Goal: Transaction & Acquisition: Book appointment/travel/reservation

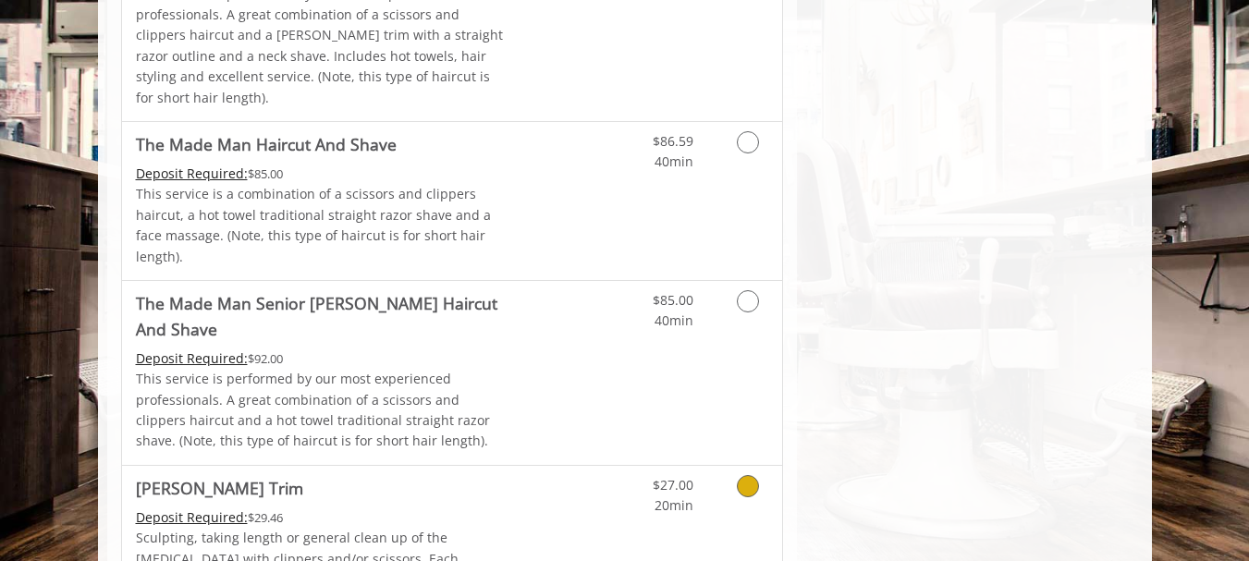
scroll to position [1757, 0]
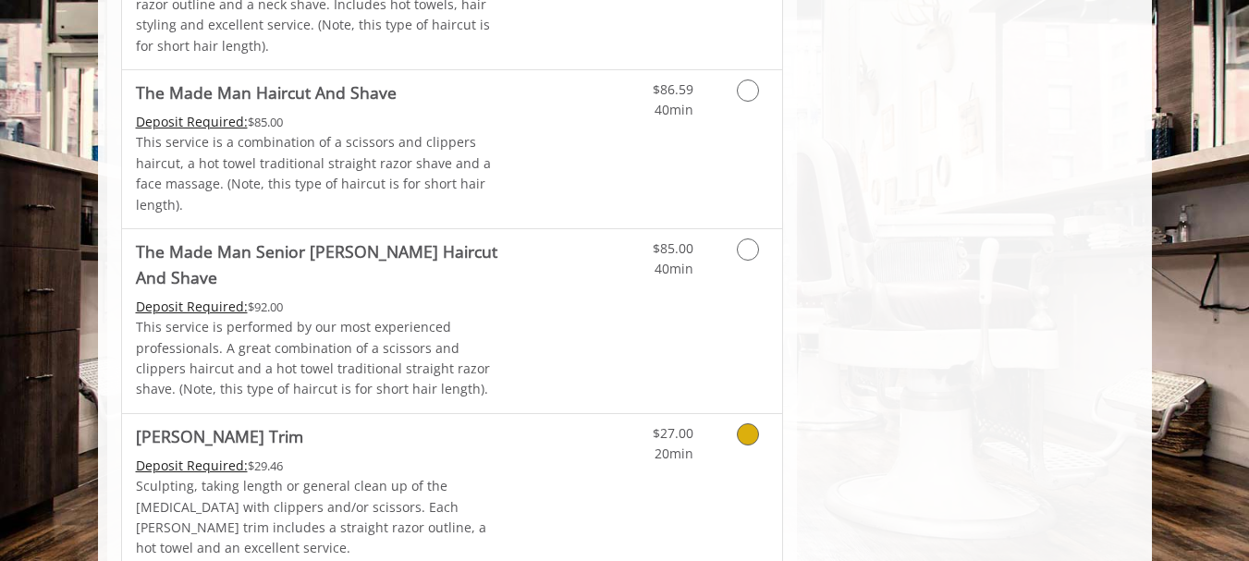
click at [747, 423] on icon "Grooming services" at bounding box center [748, 434] width 22 height 22
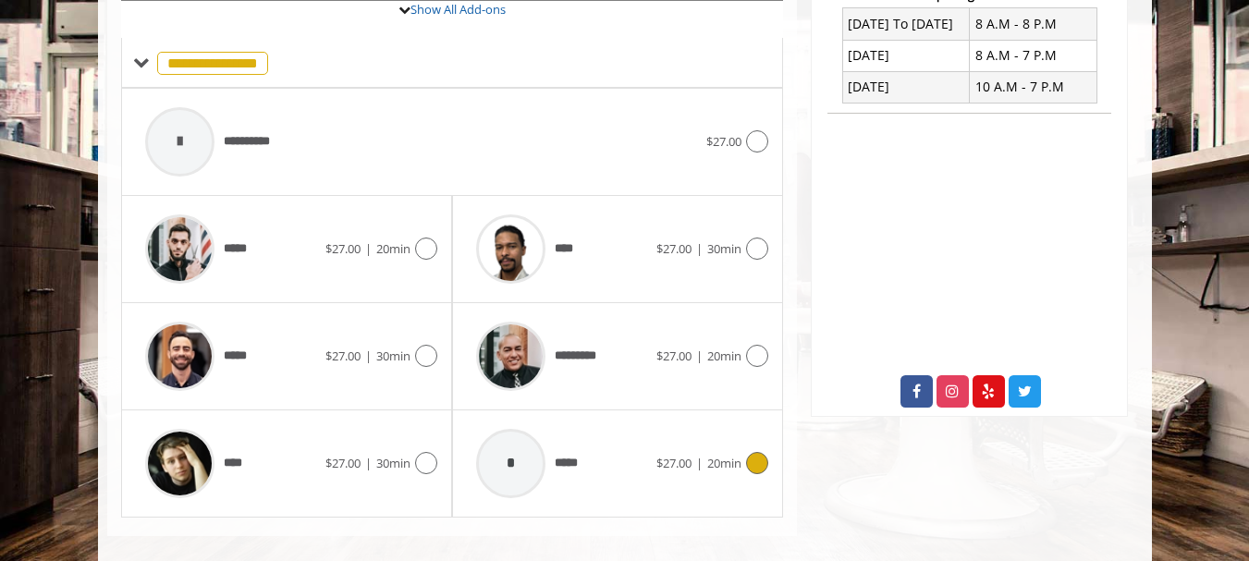
scroll to position [731, 0]
click at [761, 237] on icon at bounding box center [757, 248] width 22 height 22
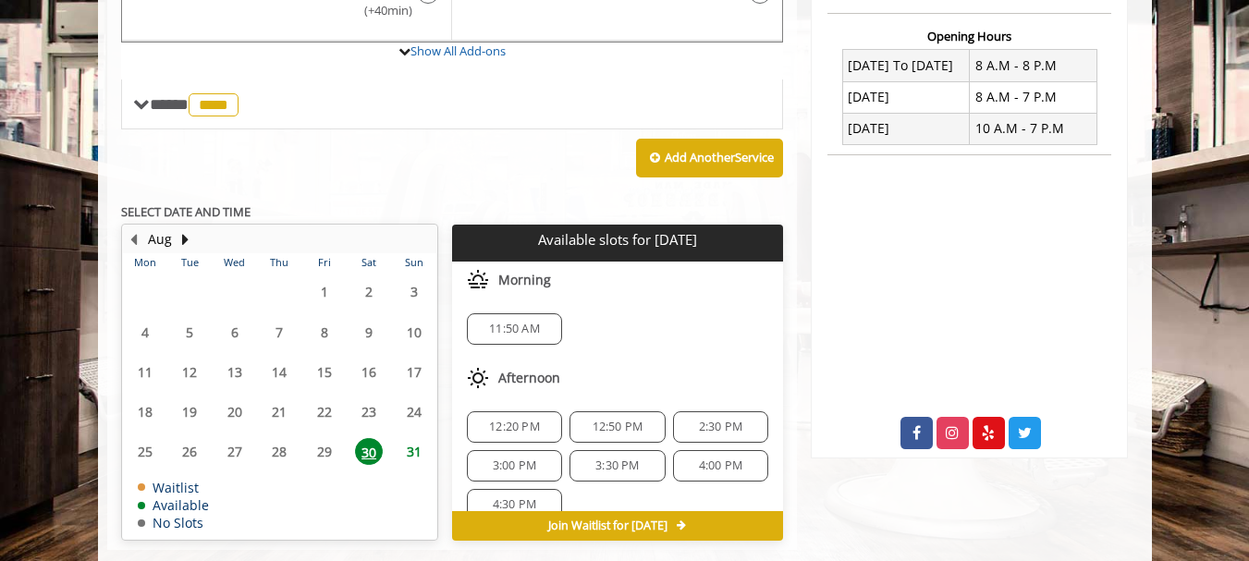
scroll to position [704, 0]
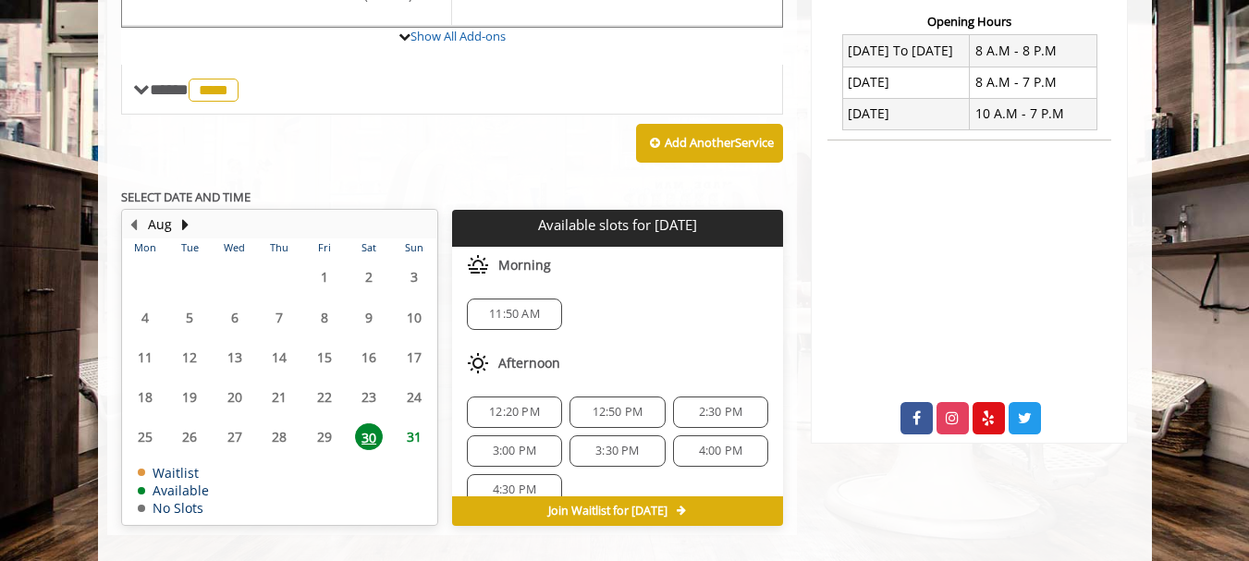
click at [508, 307] on span "11:50 AM" at bounding box center [514, 314] width 51 height 15
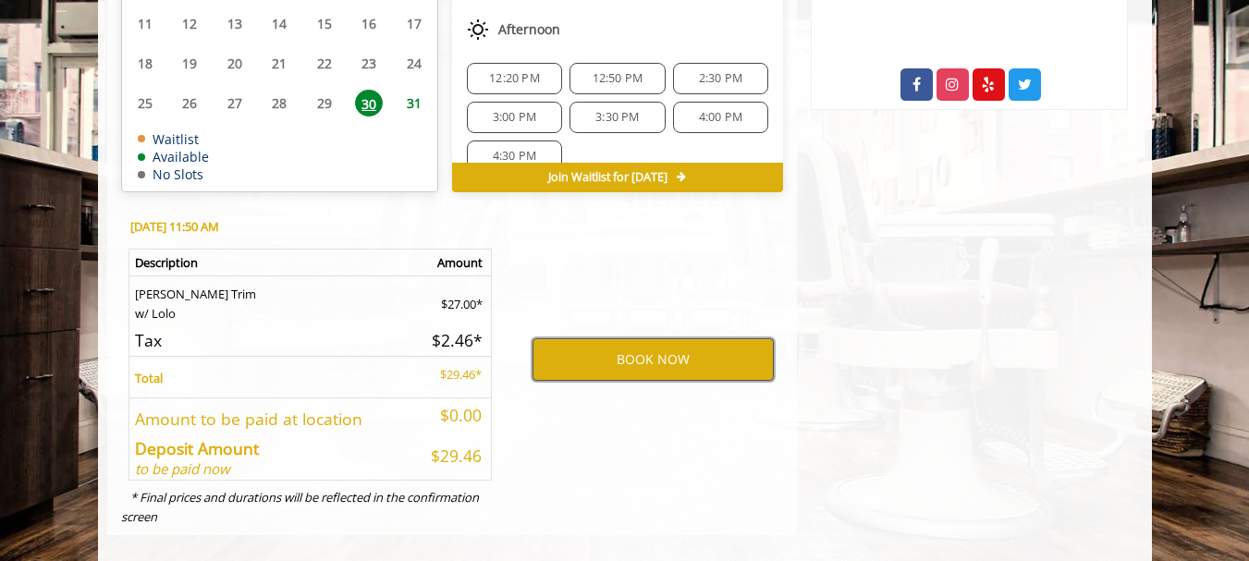
click at [642, 344] on button "BOOK NOW" at bounding box center [653, 359] width 241 height 43
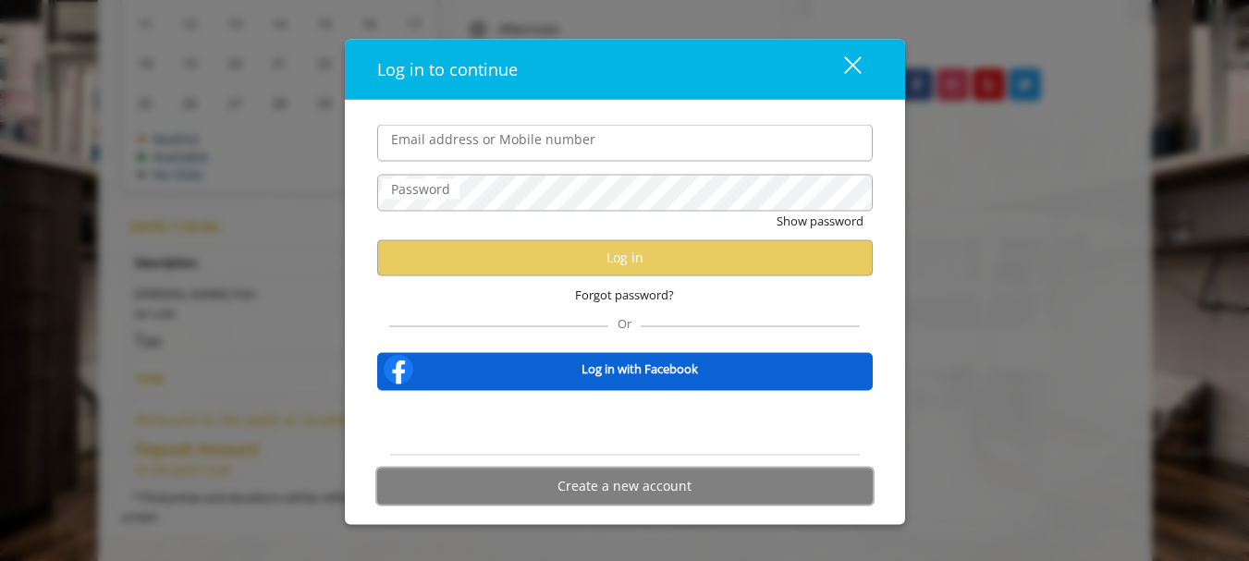
click at [643, 484] on button "Create a new account" at bounding box center [625, 486] width 496 height 36
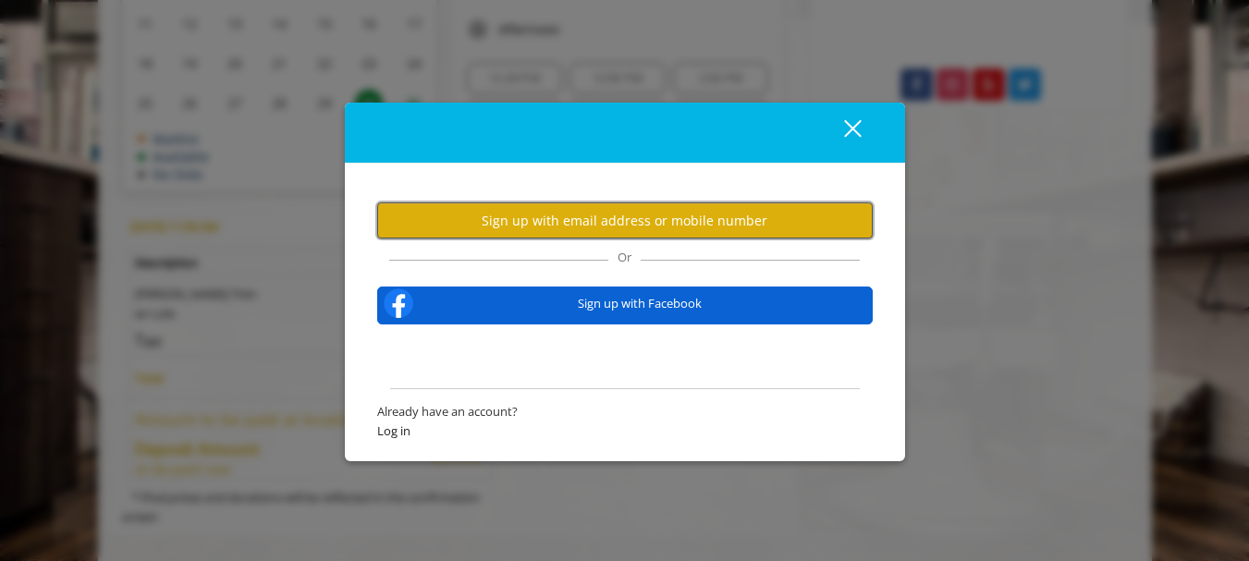
click at [594, 222] on button "Sign up with email address or mobile number" at bounding box center [625, 220] width 496 height 36
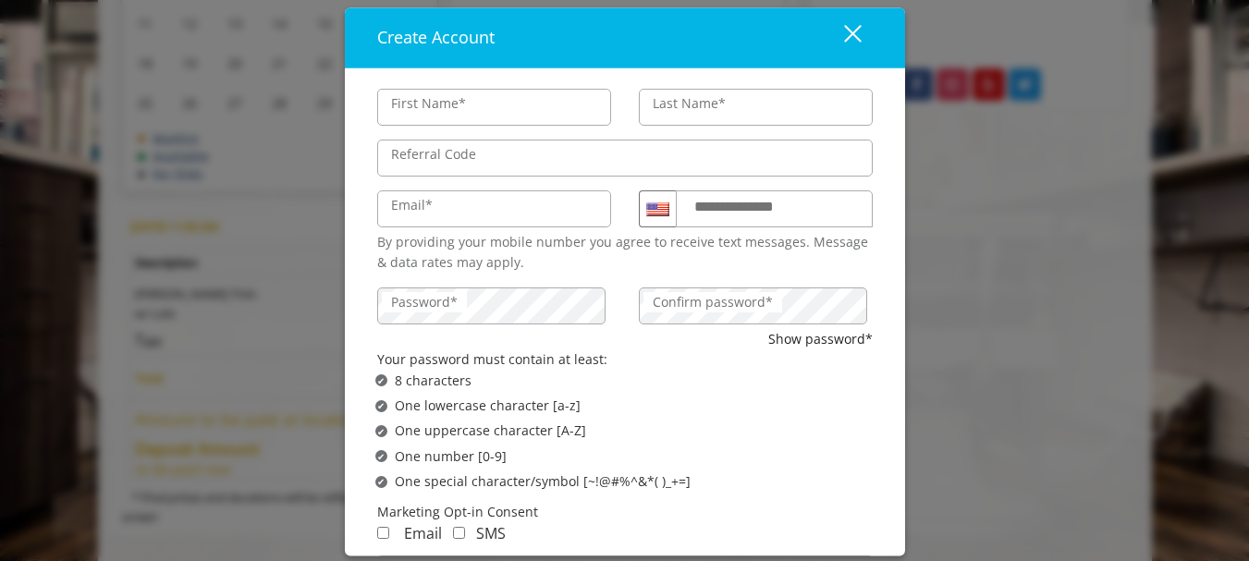
click at [852, 31] on div "close dialog" at bounding box center [852, 34] width 18 height 18
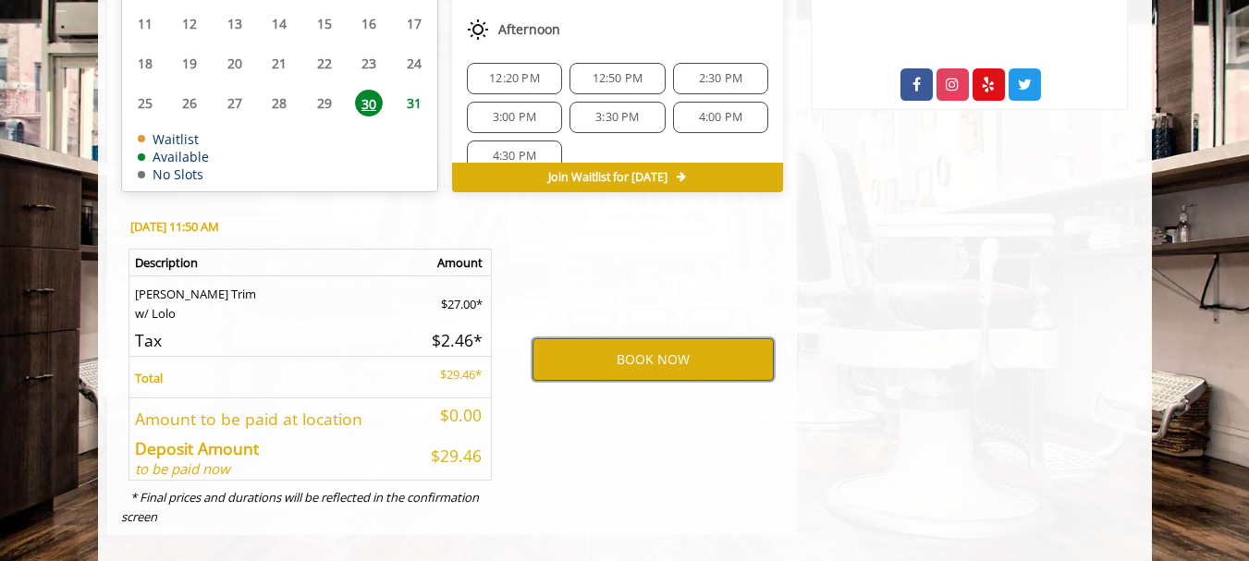
click at [673, 345] on button "BOOK NOW" at bounding box center [653, 359] width 241 height 43
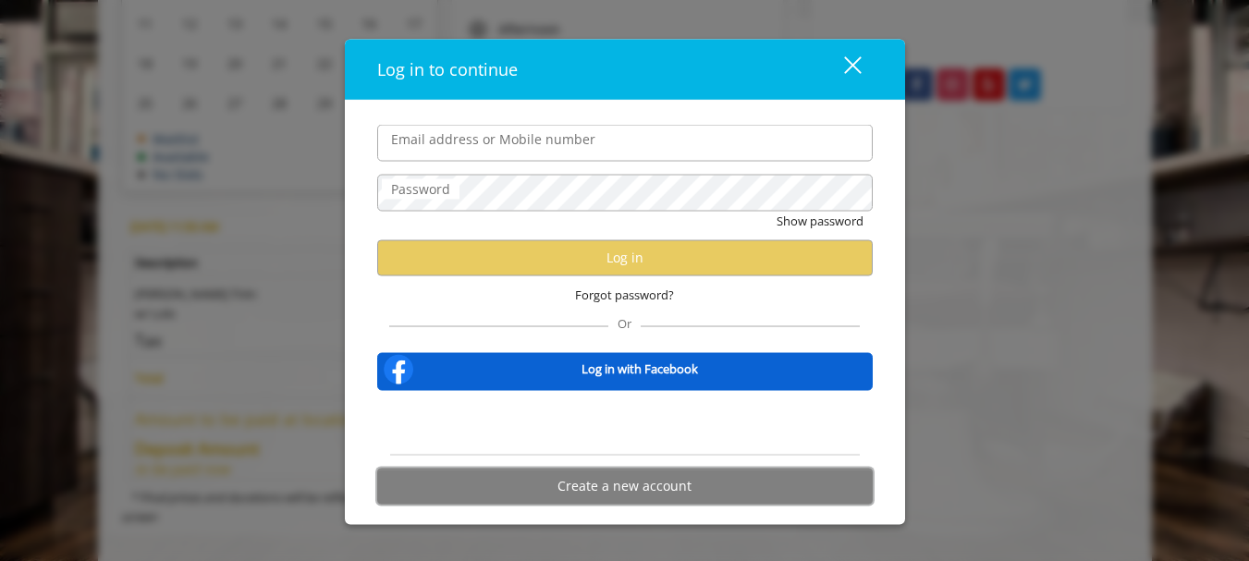
click at [669, 491] on button "Create a new account" at bounding box center [625, 486] width 496 height 36
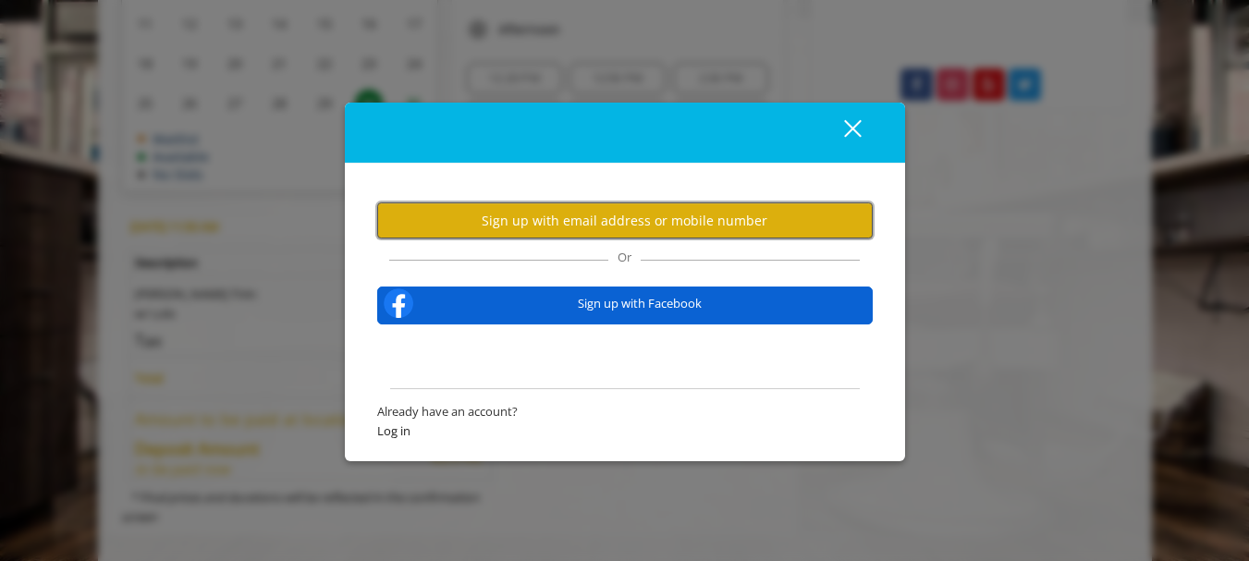
click at [720, 224] on button "Sign up with email address or mobile number" at bounding box center [625, 220] width 496 height 36
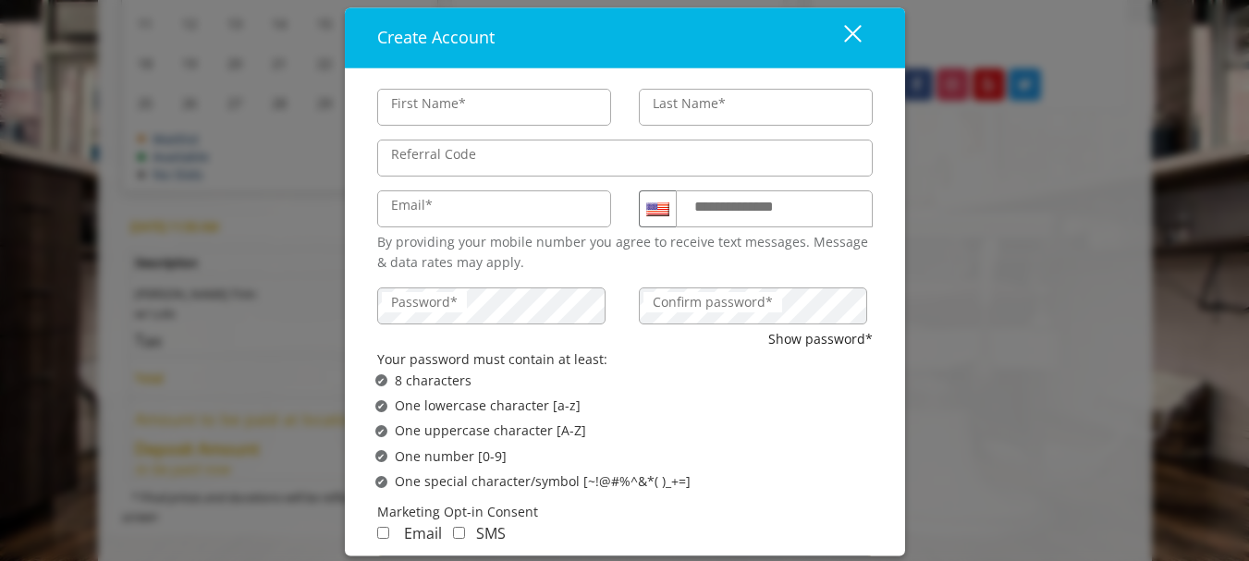
type input "******"
type input "*******"
type input "**********"
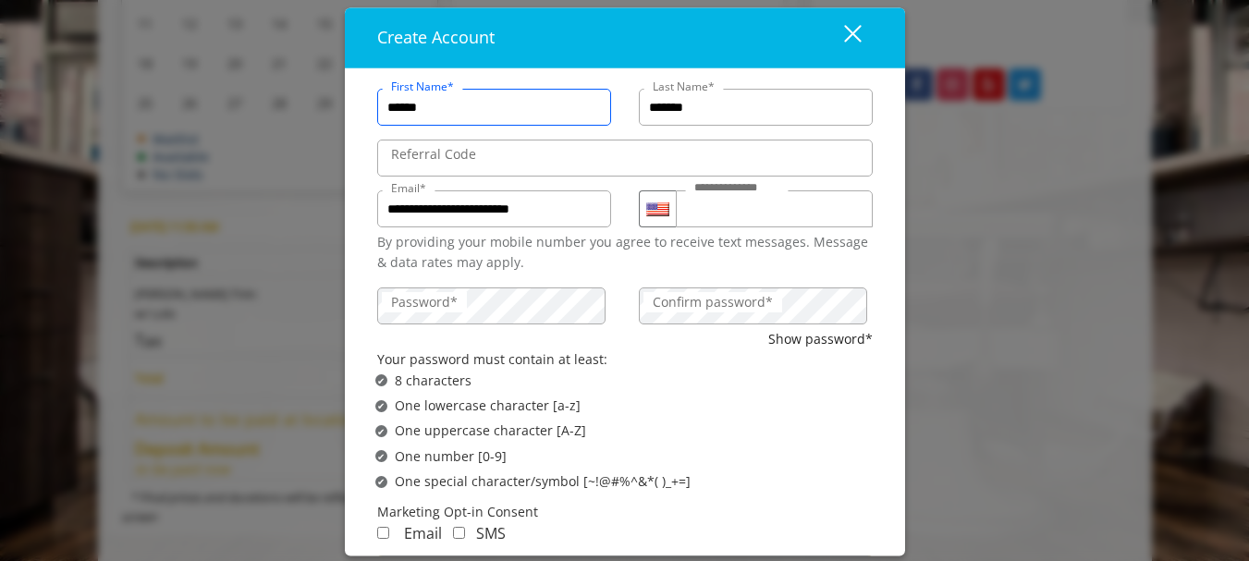
scroll to position [0, 0]
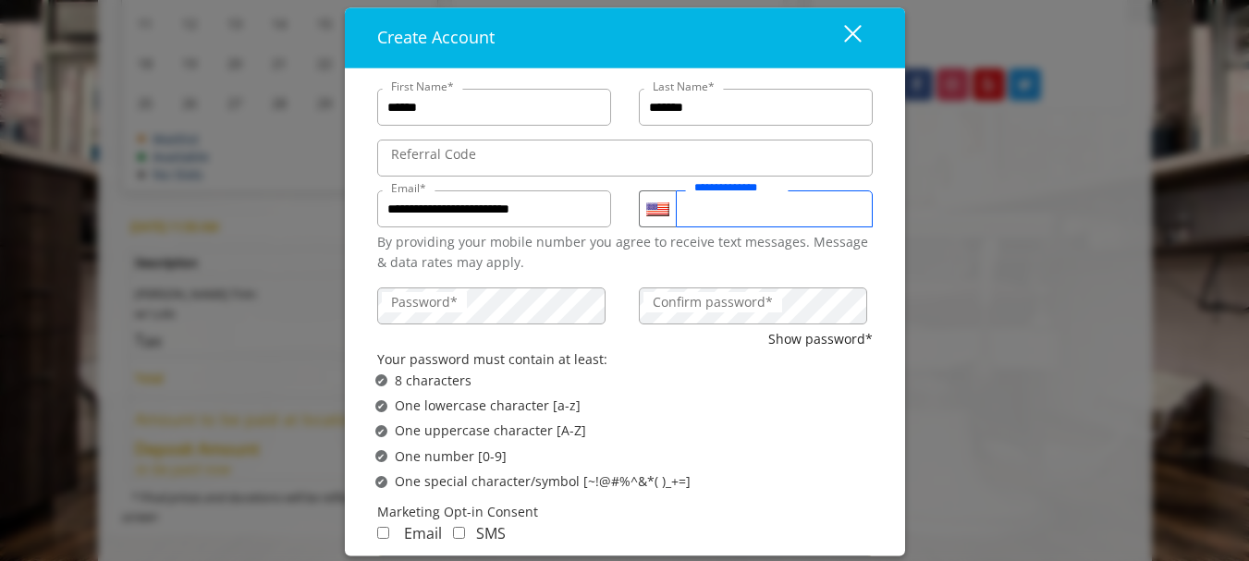
drag, startPoint x: 782, startPoint y: 206, endPoint x: 627, endPoint y: 209, distance: 155.3
click at [628, 209] on div "**********" at bounding box center [756, 206] width 262 height 51
type input "**********"
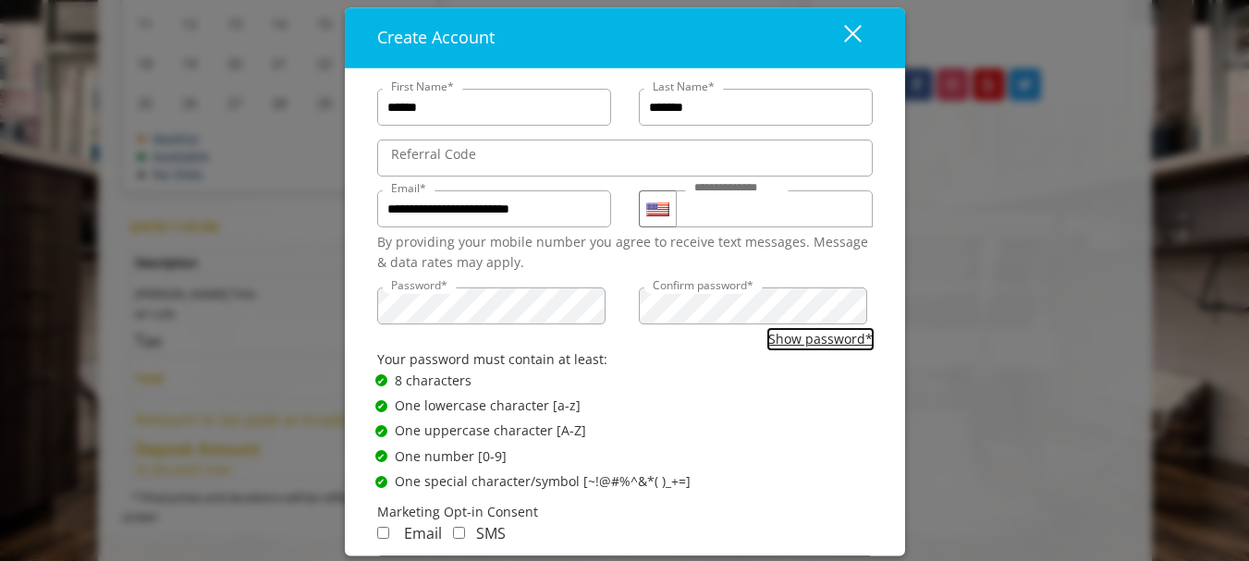
click at [844, 338] on button "Show password*" at bounding box center [820, 339] width 104 height 20
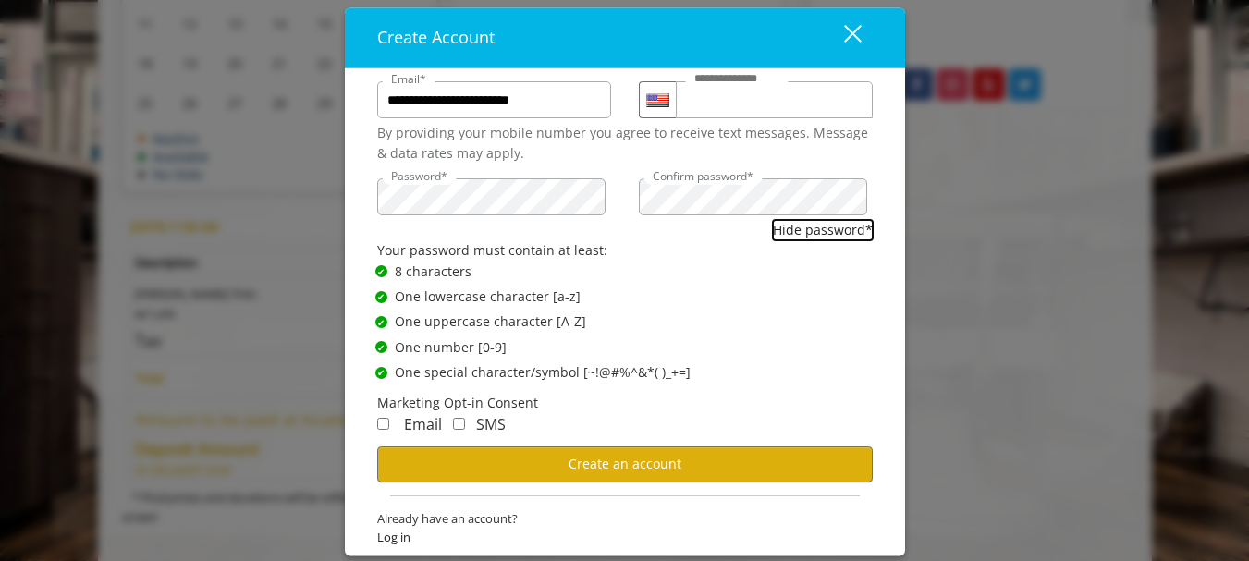
scroll to position [121, 0]
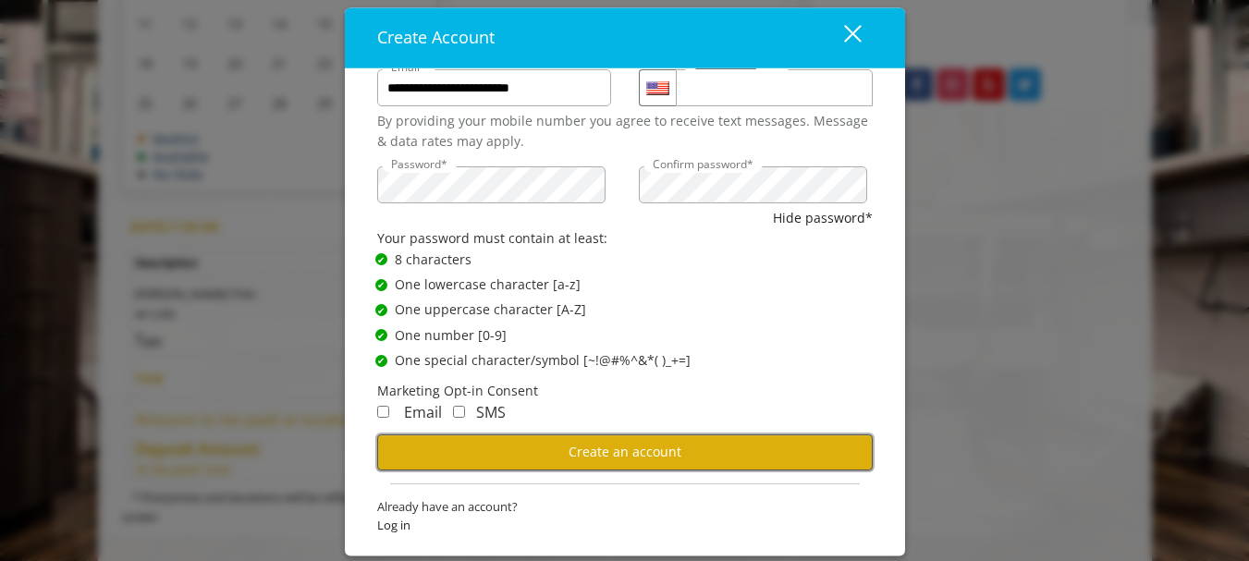
click at [610, 459] on span "Create an account" at bounding box center [625, 452] width 113 height 18
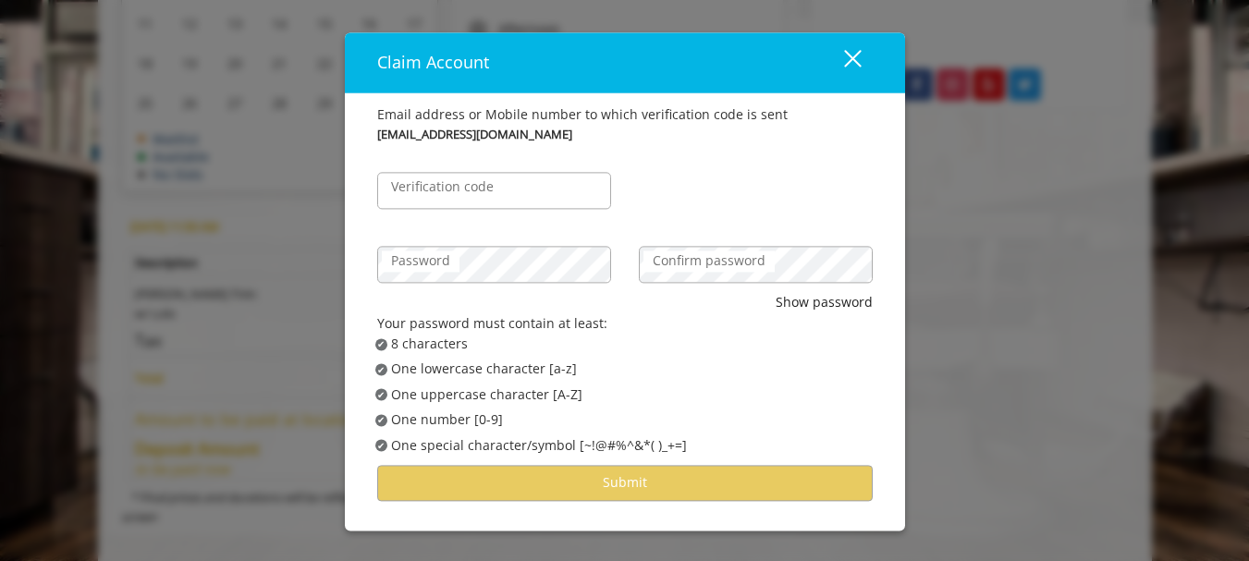
scroll to position [0, 0]
click at [484, 196] on label "Verification code" at bounding box center [442, 188] width 121 height 20
click at [484, 196] on input "Verification code" at bounding box center [494, 191] width 234 height 37
type input "******"
click at [442, 268] on label "Password" at bounding box center [421, 261] width 78 height 20
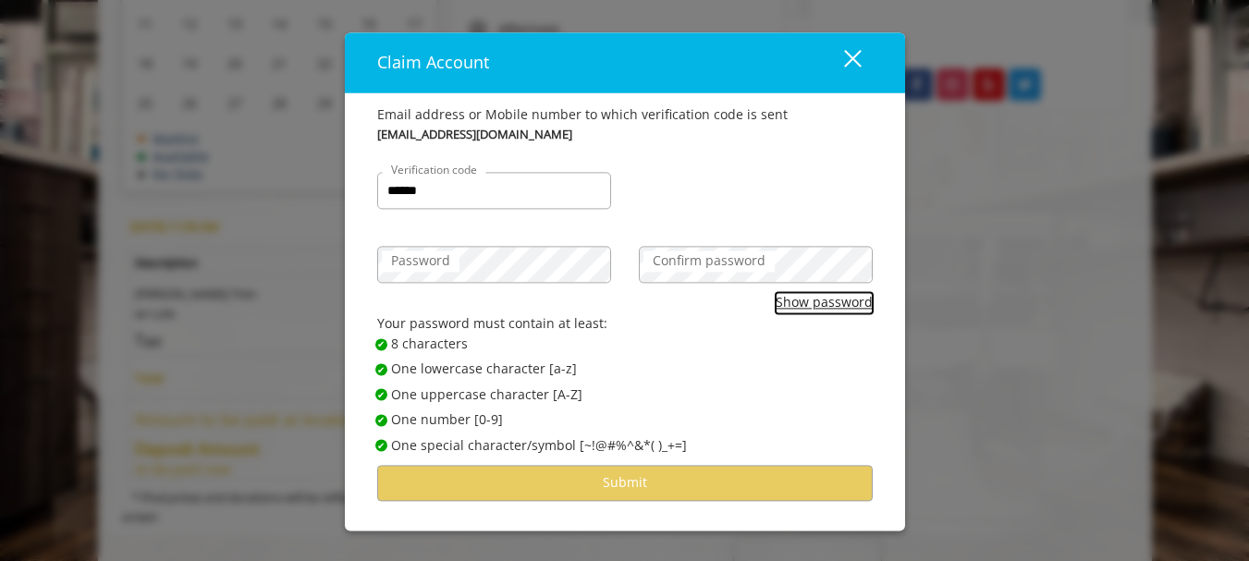
click at [830, 301] on button "Show password" at bounding box center [824, 303] width 97 height 20
click at [345, 261] on div "Email address or Mobile number to which verification code is sent [EMAIL_ADDRES…" at bounding box center [625, 311] width 560 height 437
click at [688, 261] on label "Confirm password" at bounding box center [708, 261] width 131 height 20
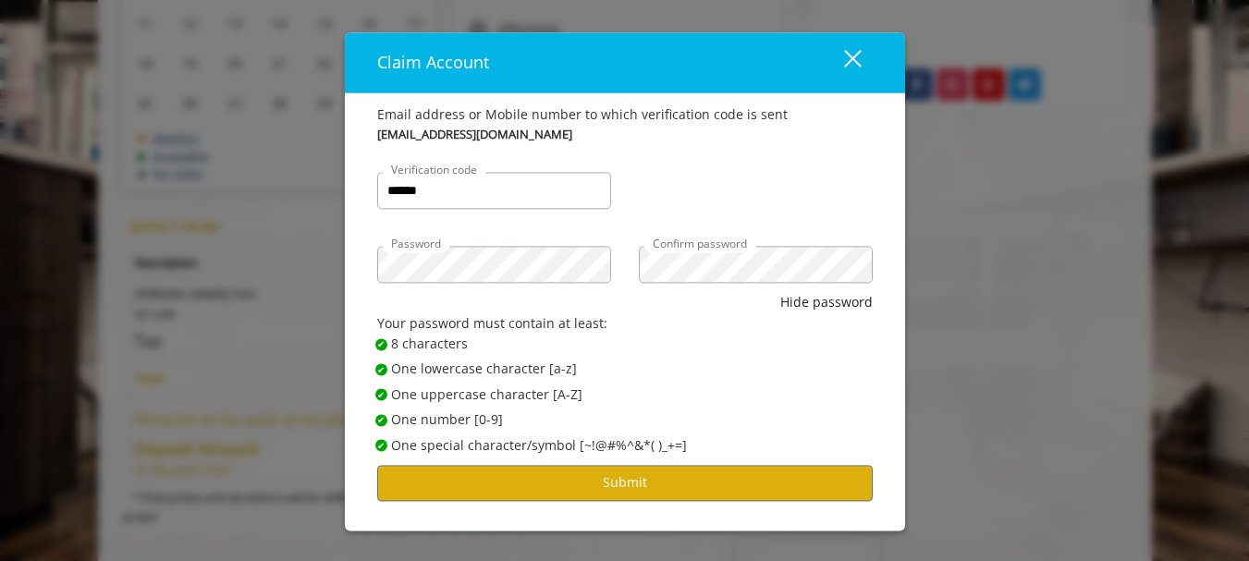
click at [673, 350] on span "✔ Password Satisfies 8 characters" at bounding box center [630, 344] width 511 height 20
click at [846, 296] on button "Hide password" at bounding box center [826, 303] width 92 height 20
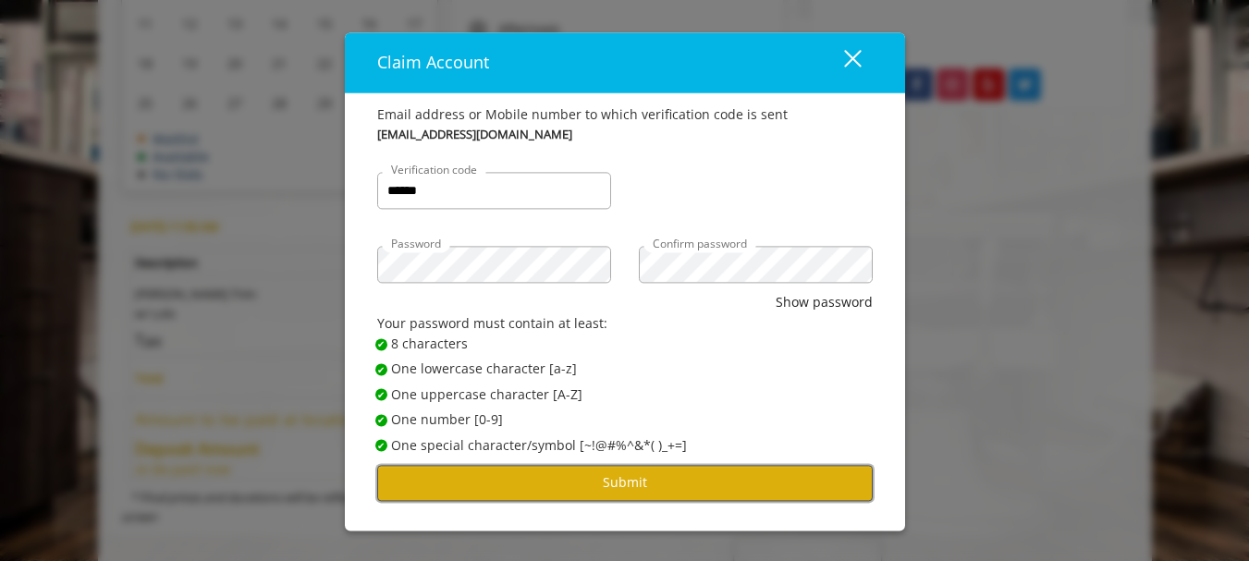
click at [679, 486] on button "Submit" at bounding box center [625, 483] width 496 height 36
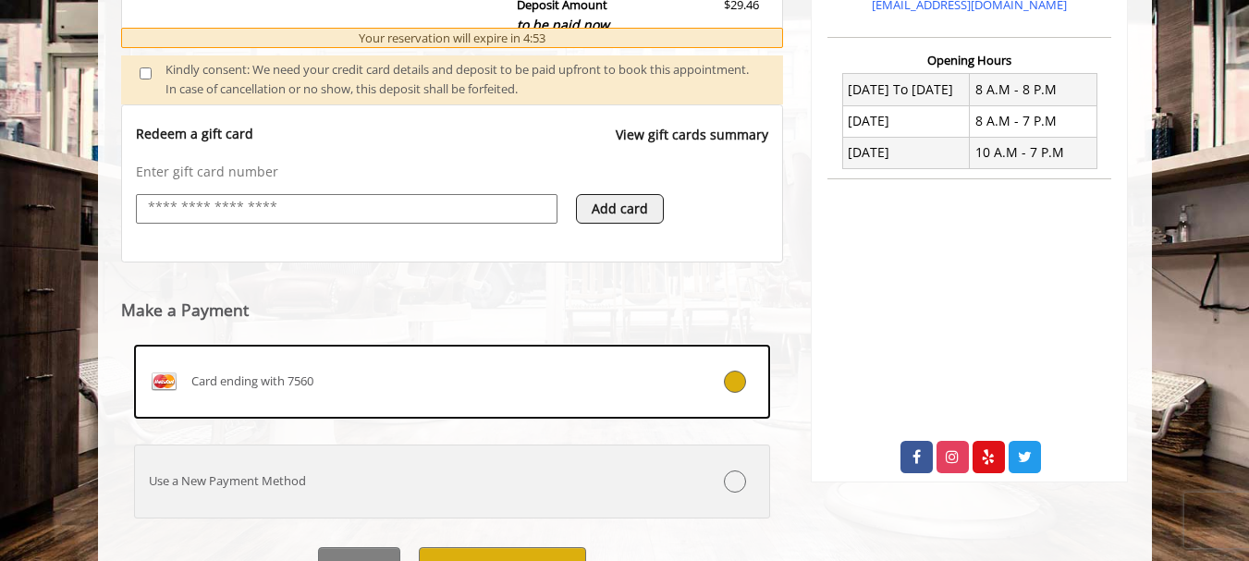
scroll to position [757, 0]
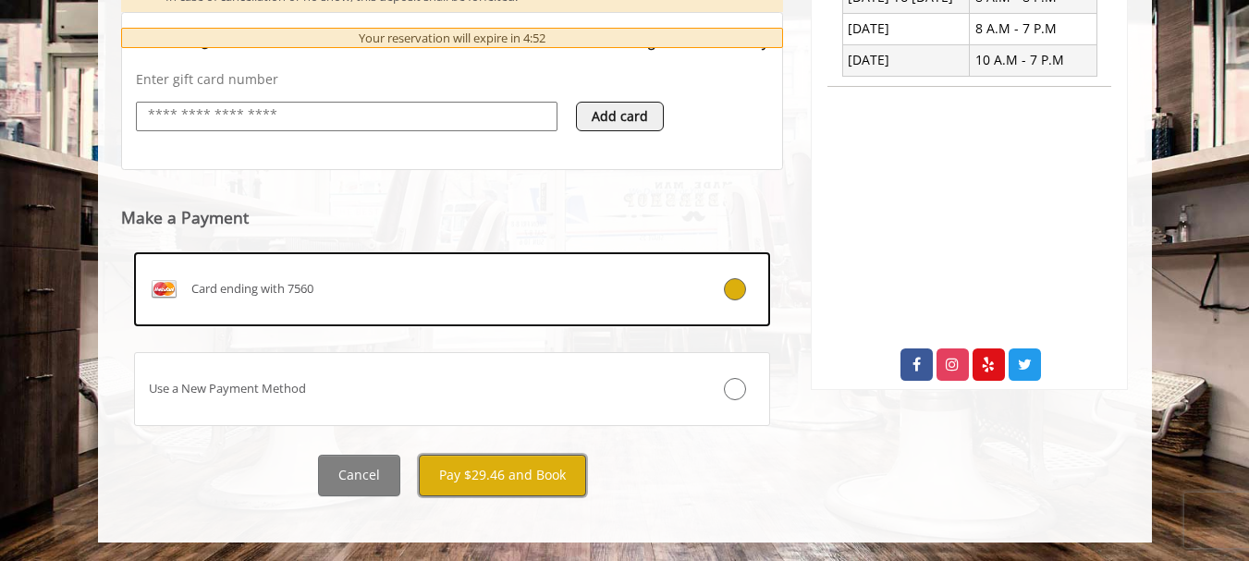
click at [507, 473] on button "Pay $29.46 and Book" at bounding box center [502, 476] width 167 height 42
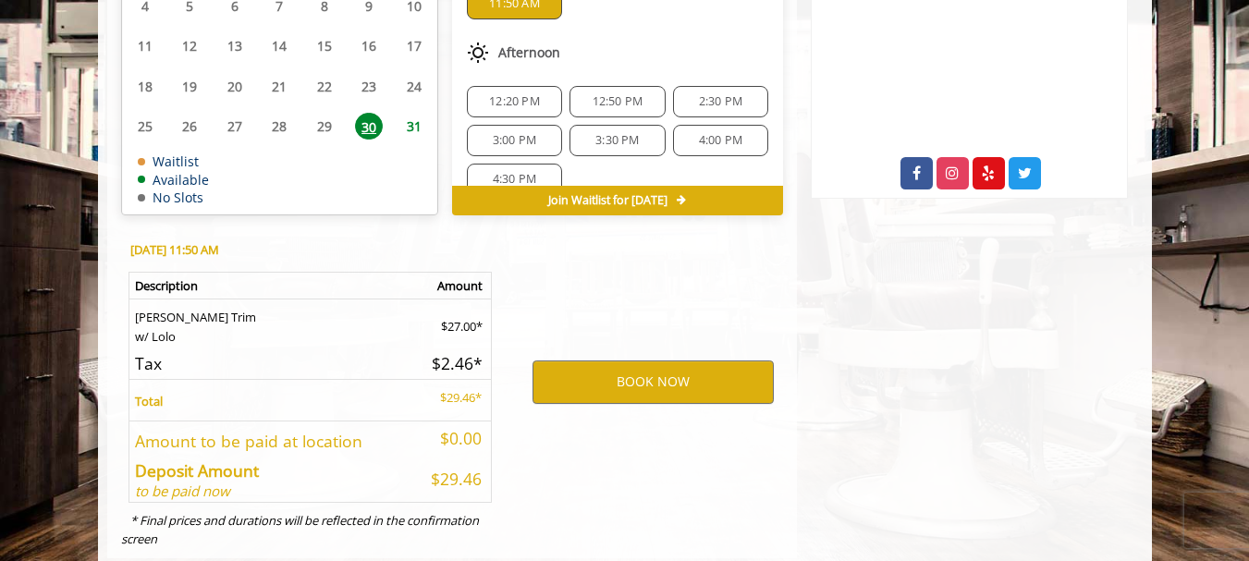
scroll to position [972, 0]
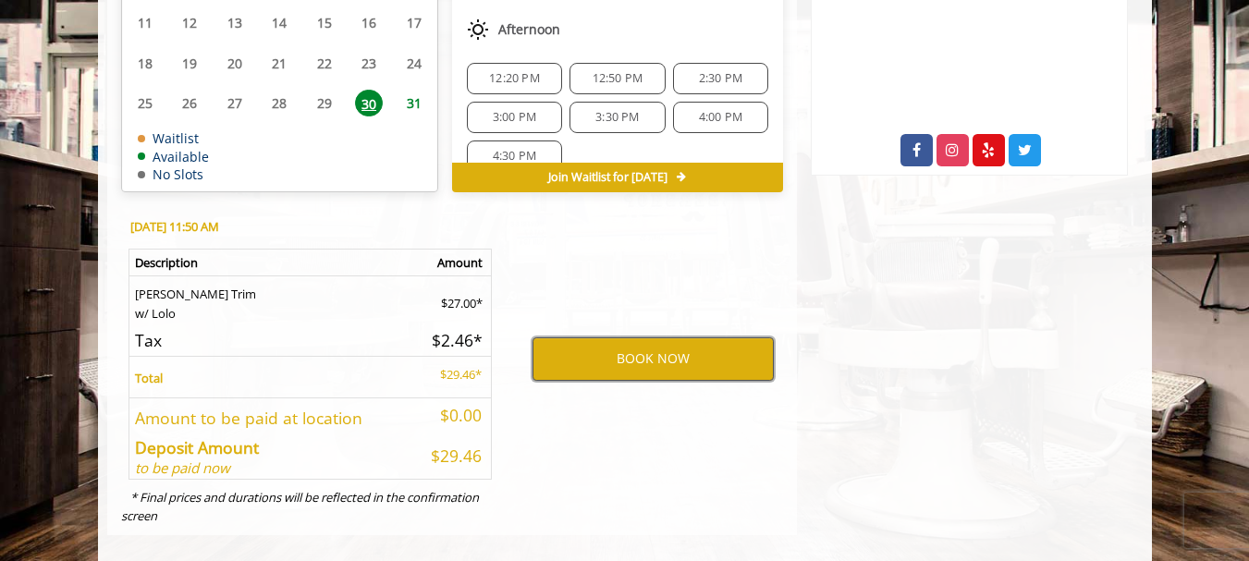
click at [641, 344] on button "BOOK NOW" at bounding box center [653, 358] width 241 height 43
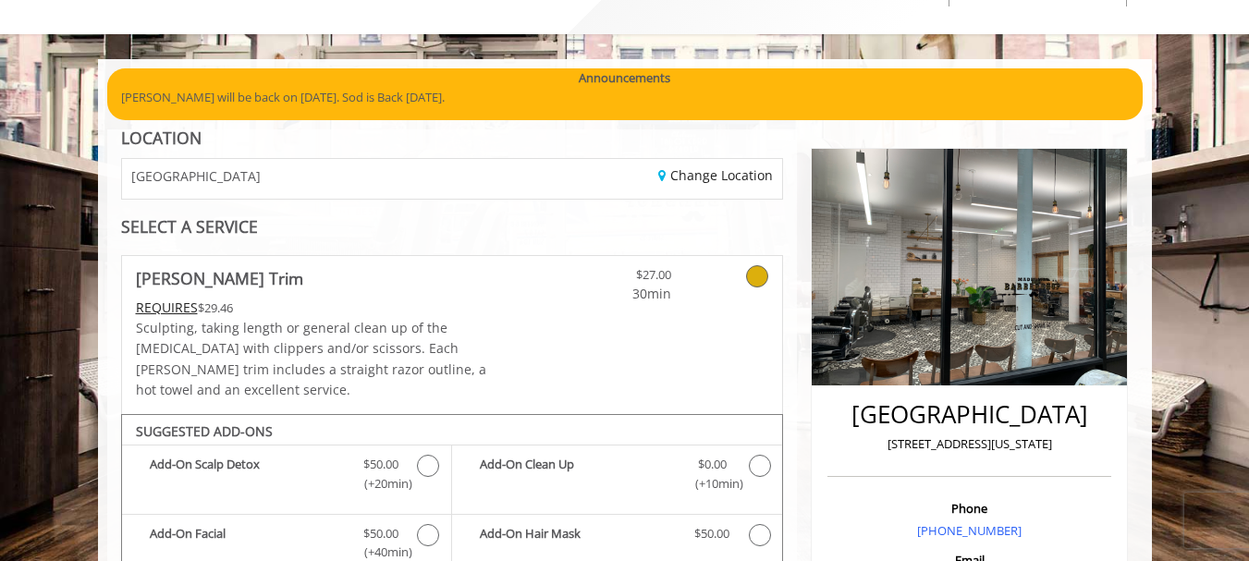
scroll to position [0, 0]
